Goal: Find specific page/section: Find specific page/section

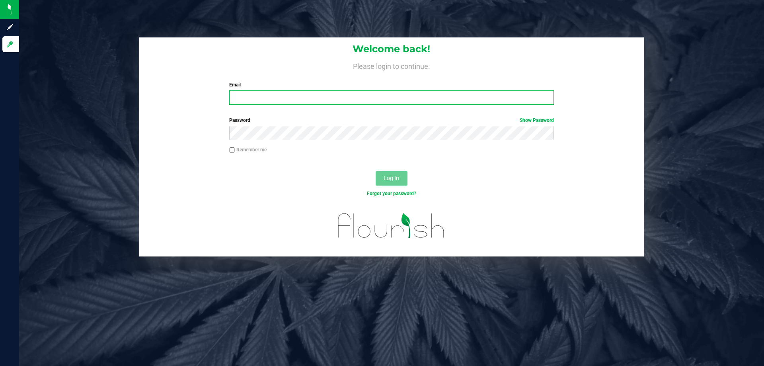
click at [252, 97] on input "Email" at bounding box center [391, 97] width 324 height 14
type input "jowillson@liveparallel.com"
click at [376, 171] on button "Log In" at bounding box center [392, 178] width 32 height 14
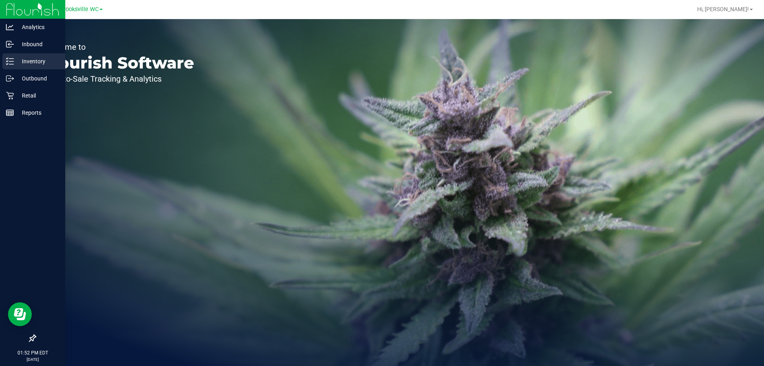
click at [20, 58] on p "Inventory" at bounding box center [38, 62] width 48 height 10
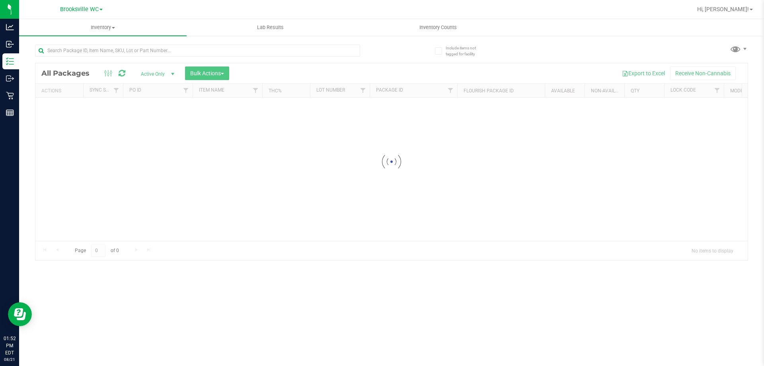
click at [75, 8] on span "Brooksville WC" at bounding box center [79, 9] width 39 height 7
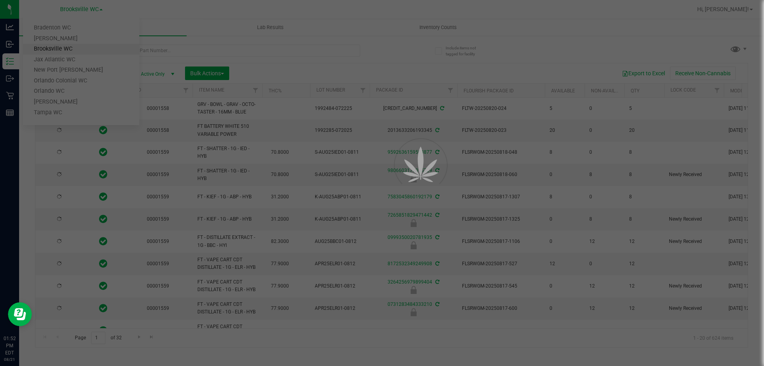
click at [98, 75] on div at bounding box center [382, 183] width 764 height 366
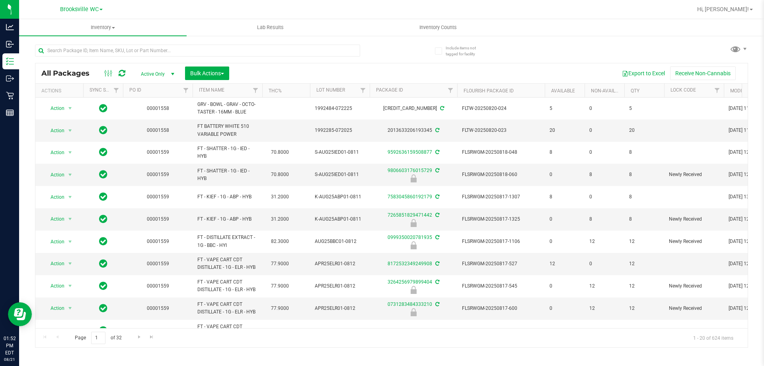
click at [89, 14] on div "Brooksville WC Bradenton WC Brandon WC Brooksville WC Jax Atlantic WC New Port …" at bounding box center [81, 9] width 43 height 10
click at [67, 9] on span "Brooksville WC" at bounding box center [79, 9] width 39 height 7
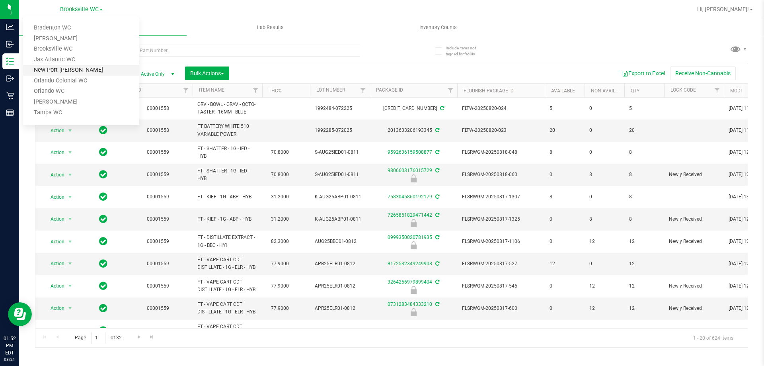
click at [76, 68] on link "New Port [PERSON_NAME]" at bounding box center [81, 70] width 116 height 11
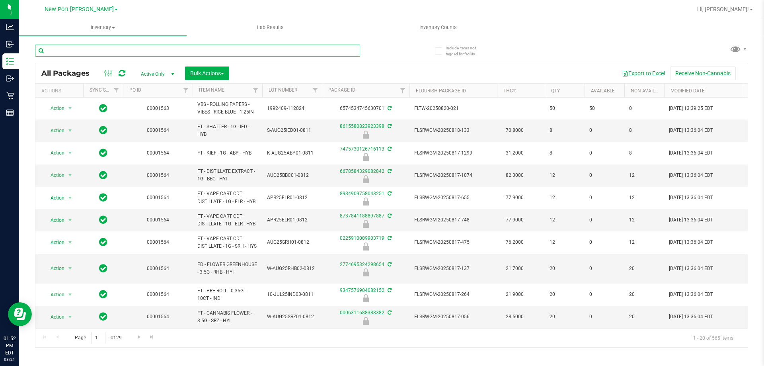
click at [80, 49] on input "text" at bounding box center [197, 51] width 325 height 12
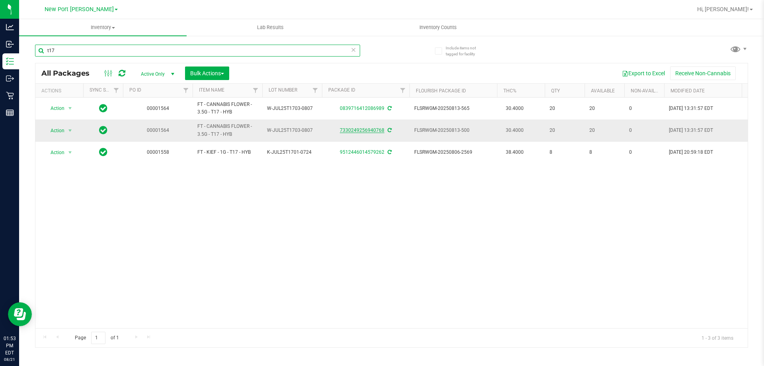
type input "t17"
click at [97, 7] on span "New Port [PERSON_NAME]" at bounding box center [79, 9] width 69 height 7
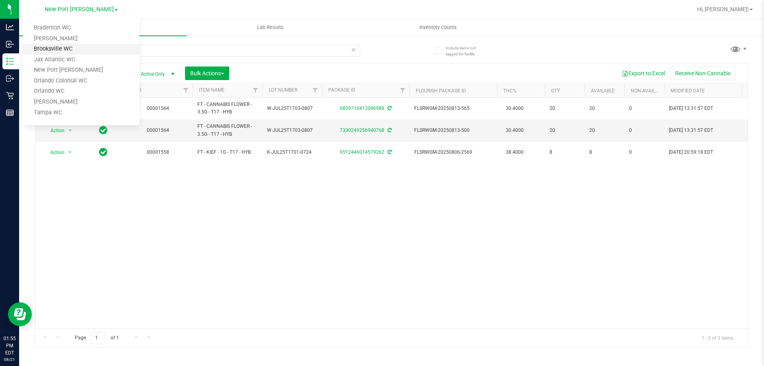
click at [63, 50] on link "Brooksville WC" at bounding box center [81, 49] width 116 height 11
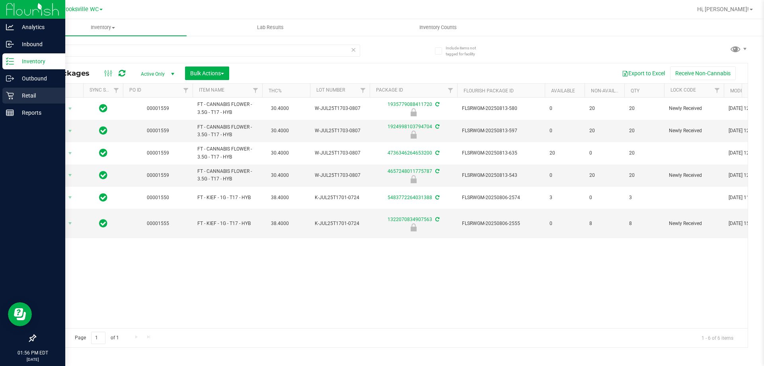
click at [18, 97] on p "Retail" at bounding box center [38, 96] width 48 height 10
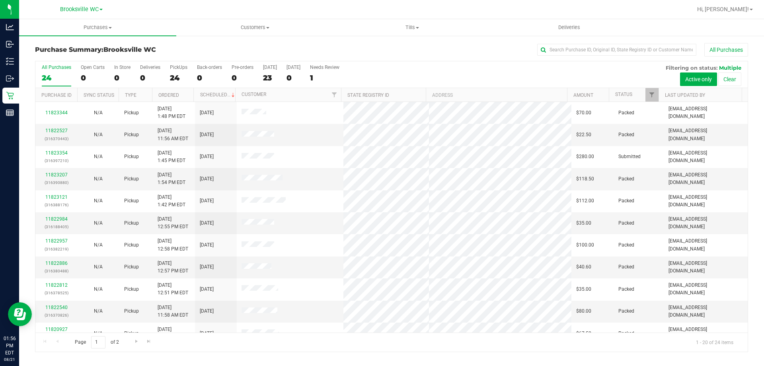
click at [74, 3] on div "Brooksville WC Bradenton WC Brandon WC Brooksville WC Jax Atlantic WC New Port …" at bounding box center [82, 10] width 119 height 16
click at [66, 14] on div "Brooksville WC Bradenton WC Brandon WC Brooksville WC Jax Atlantic WC New Port …" at bounding box center [81, 9] width 43 height 10
click at [65, 7] on span "Brooksville WC" at bounding box center [79, 9] width 39 height 7
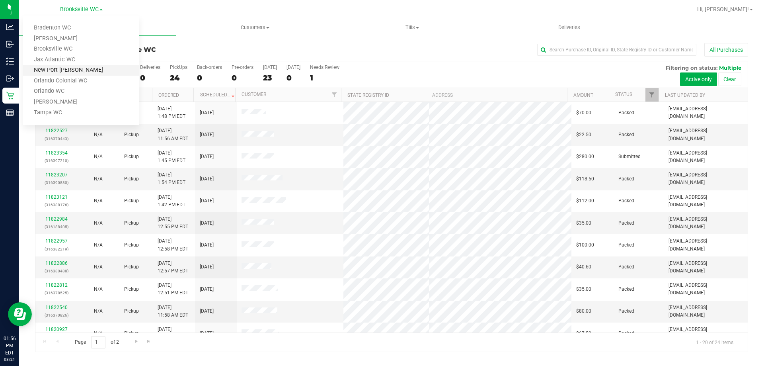
click at [66, 68] on link "New Port [PERSON_NAME]" at bounding box center [81, 70] width 116 height 11
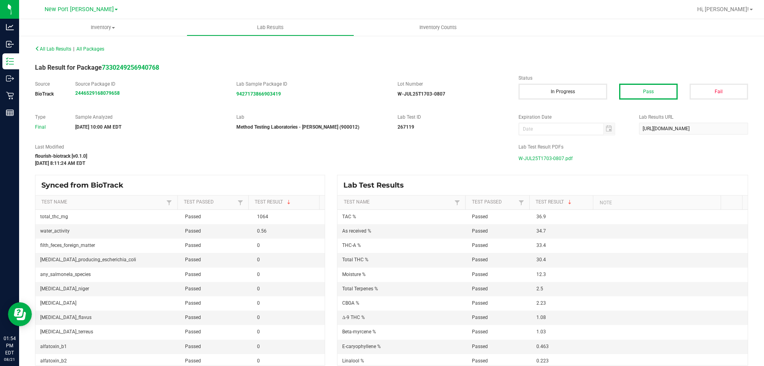
click at [552, 157] on span "W-JUL25T1703-0807.pdf" at bounding box center [546, 158] width 54 height 12
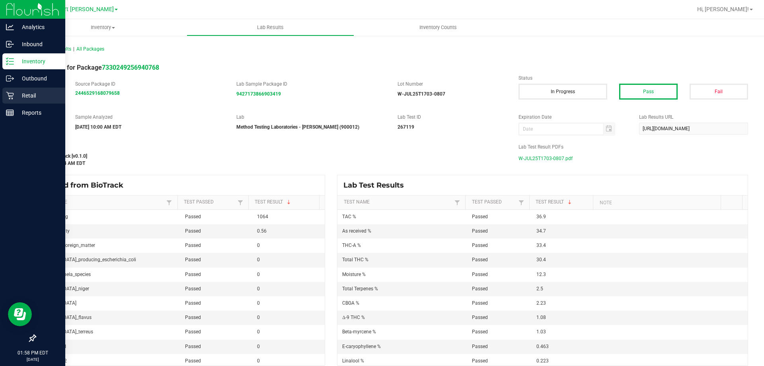
click at [8, 97] on icon at bounding box center [10, 96] width 8 height 8
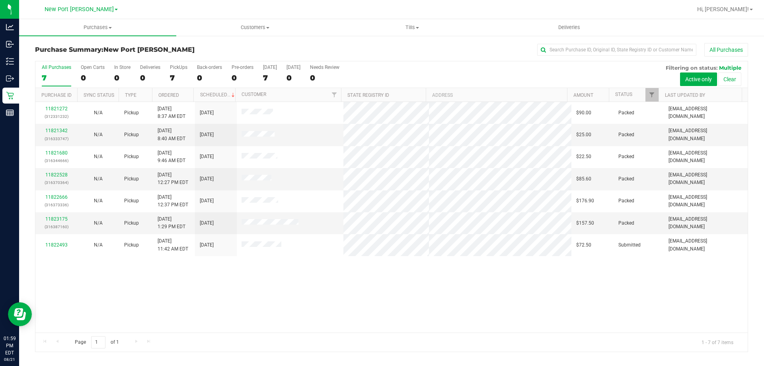
click at [61, 286] on div "11821272 (312331232) N/A Pickup 8/21/2025 8:37 AM EDT 8/21/2025 $90.00 Packed l…" at bounding box center [391, 217] width 712 height 230
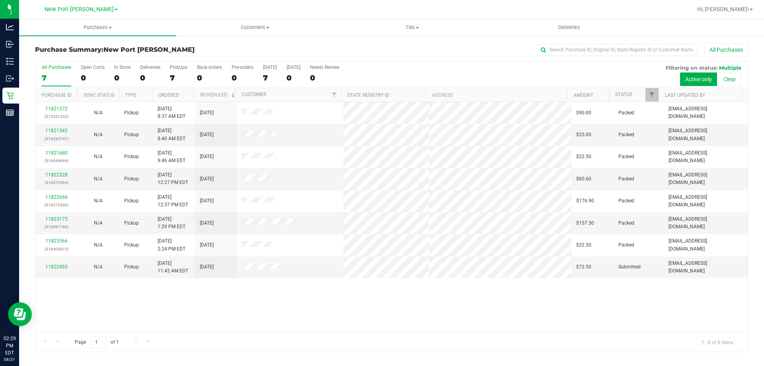
click at [490, 348] on div "Page 1 of 1 1 - 8 of 8 items" at bounding box center [391, 341] width 712 height 19
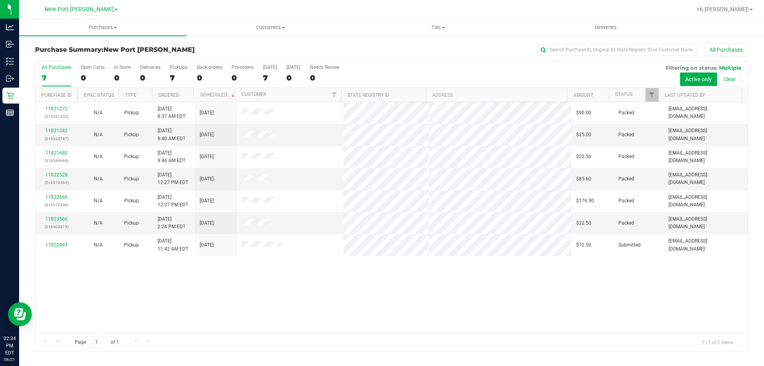
click at [536, 345] on div "Page 1 of 1 1 - 7 of 7 items" at bounding box center [391, 341] width 712 height 19
